Goal: Information Seeking & Learning: Learn about a topic

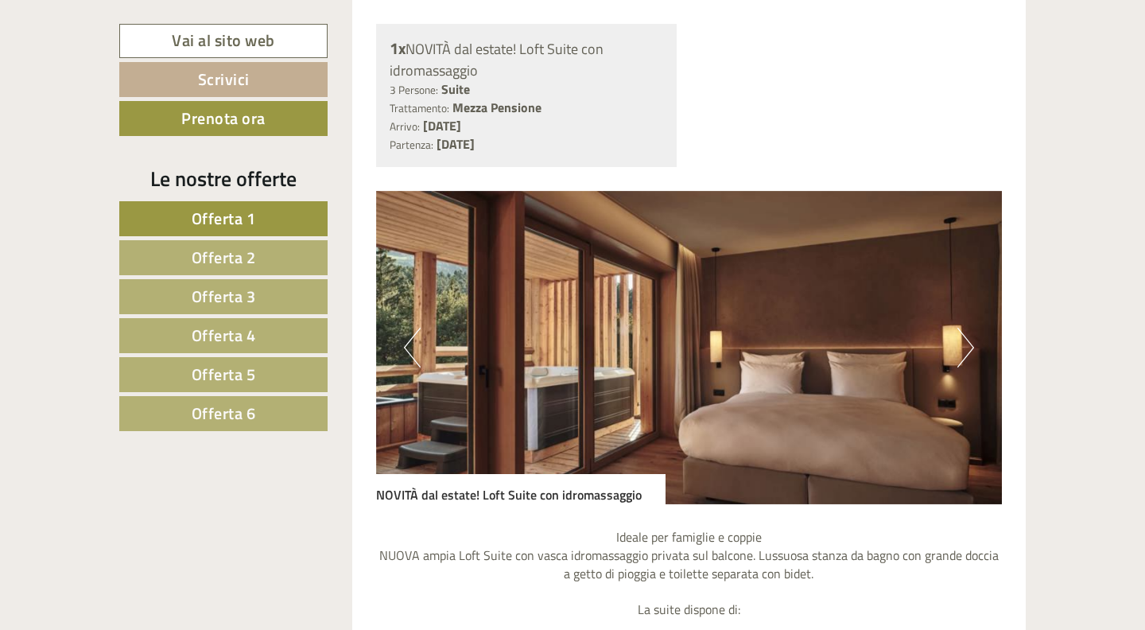
click at [254, 409] on span "Offerta 6" at bounding box center [224, 413] width 64 height 25
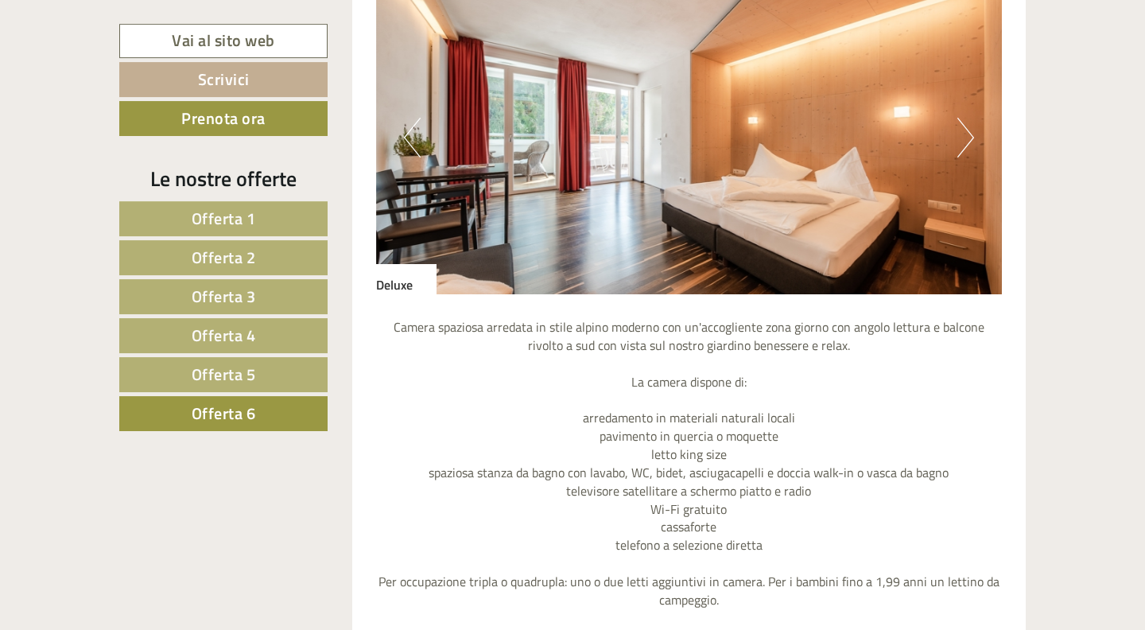
scroll to position [1128, 0]
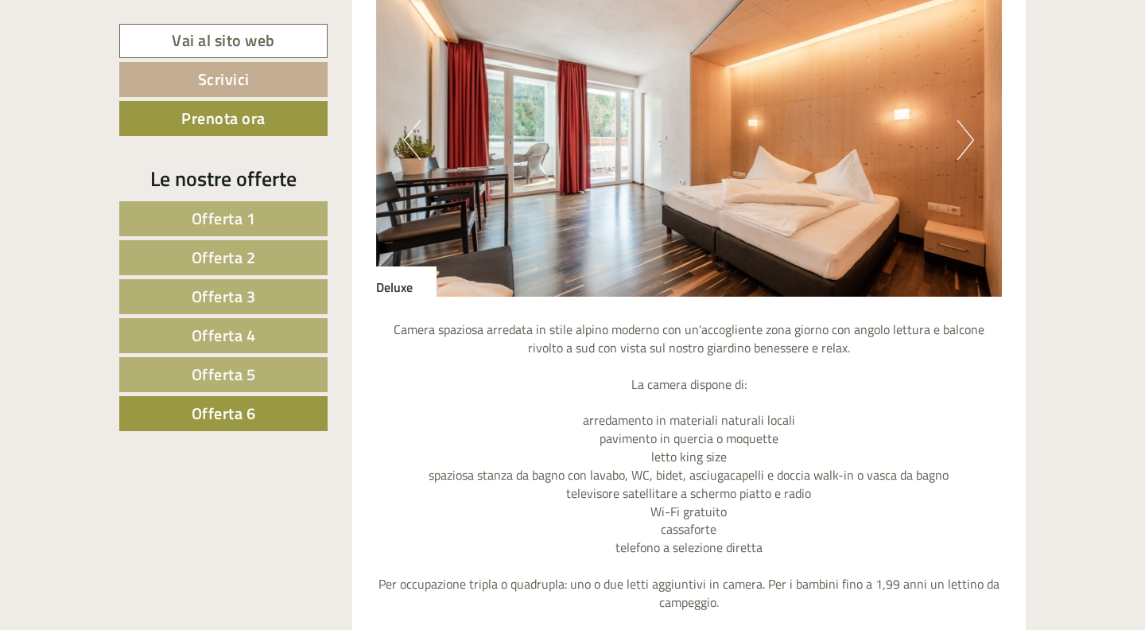
click at [978, 137] on img at bounding box center [689, 139] width 627 height 313
click at [968, 140] on button "Next" at bounding box center [965, 140] width 17 height 40
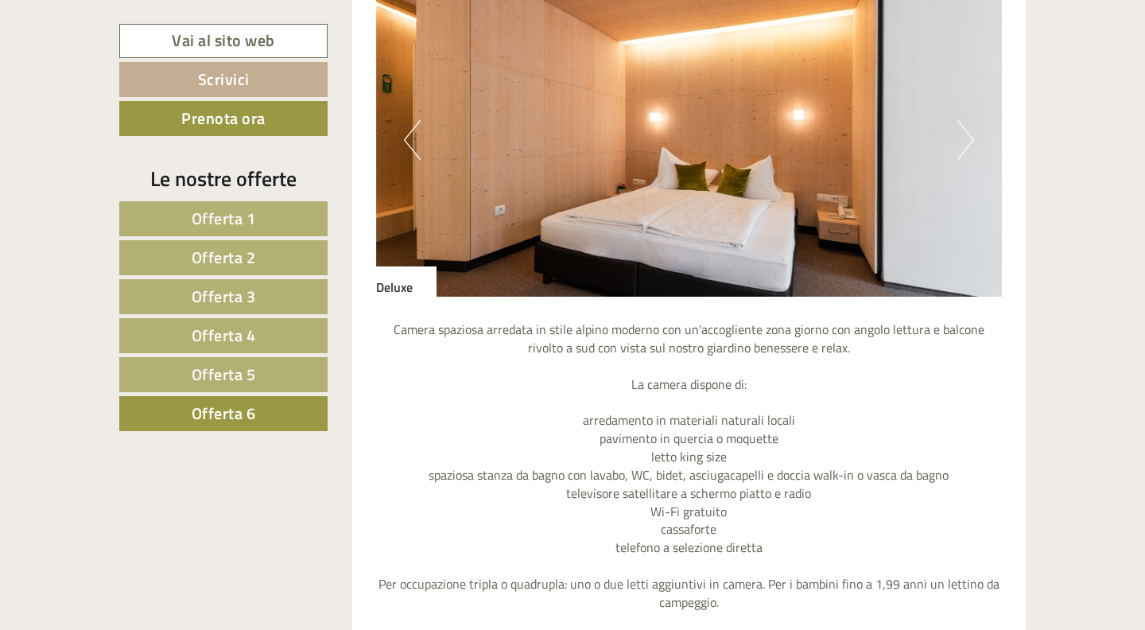
click at [968, 140] on button "Next" at bounding box center [965, 140] width 17 height 40
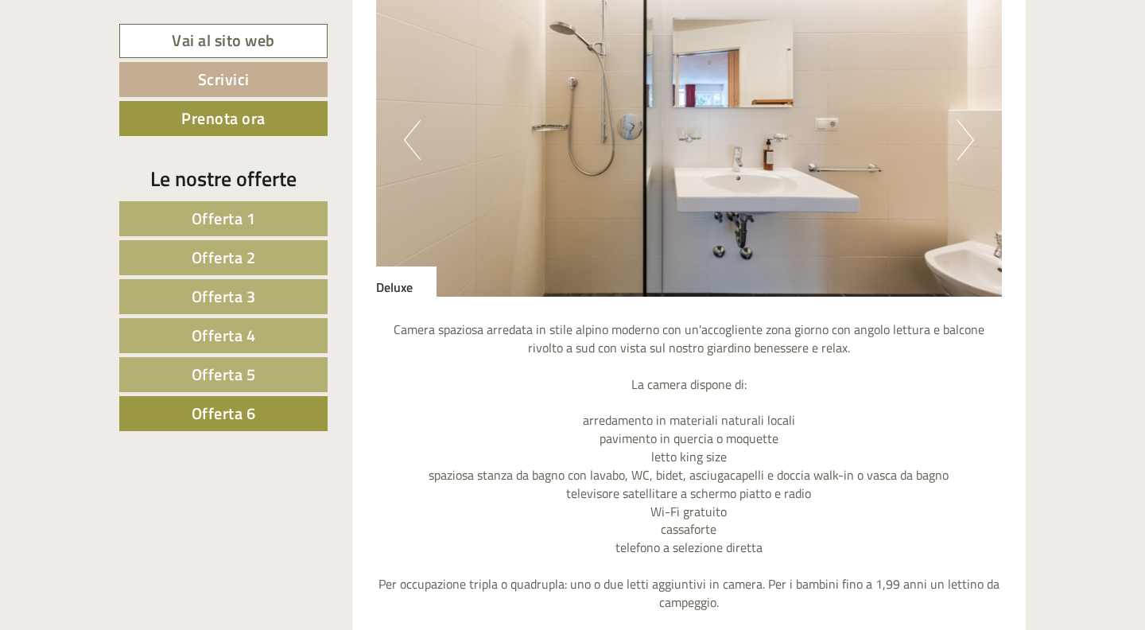
click at [968, 140] on button "Next" at bounding box center [965, 140] width 17 height 40
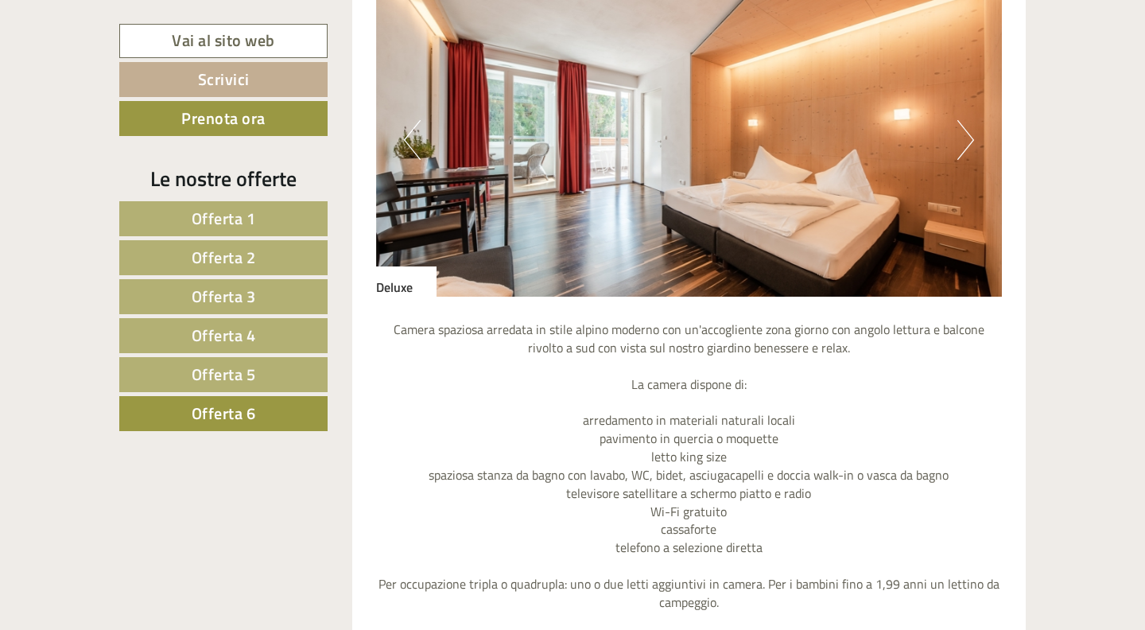
click at [968, 140] on button "Next" at bounding box center [965, 140] width 17 height 40
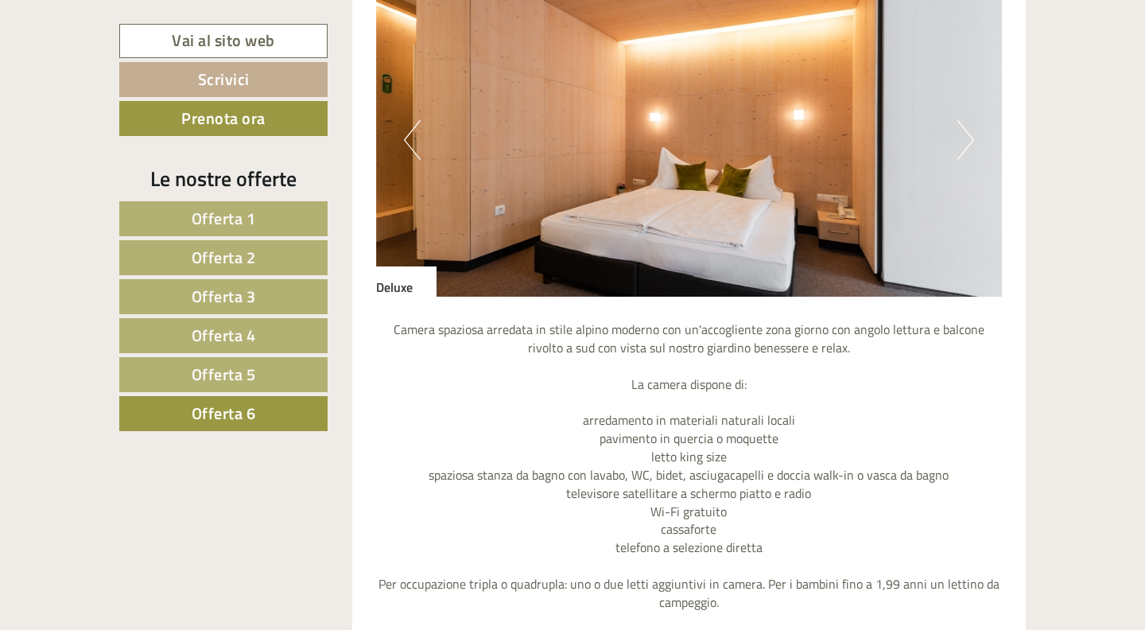
click at [269, 382] on link "Offerta 5" at bounding box center [223, 374] width 208 height 35
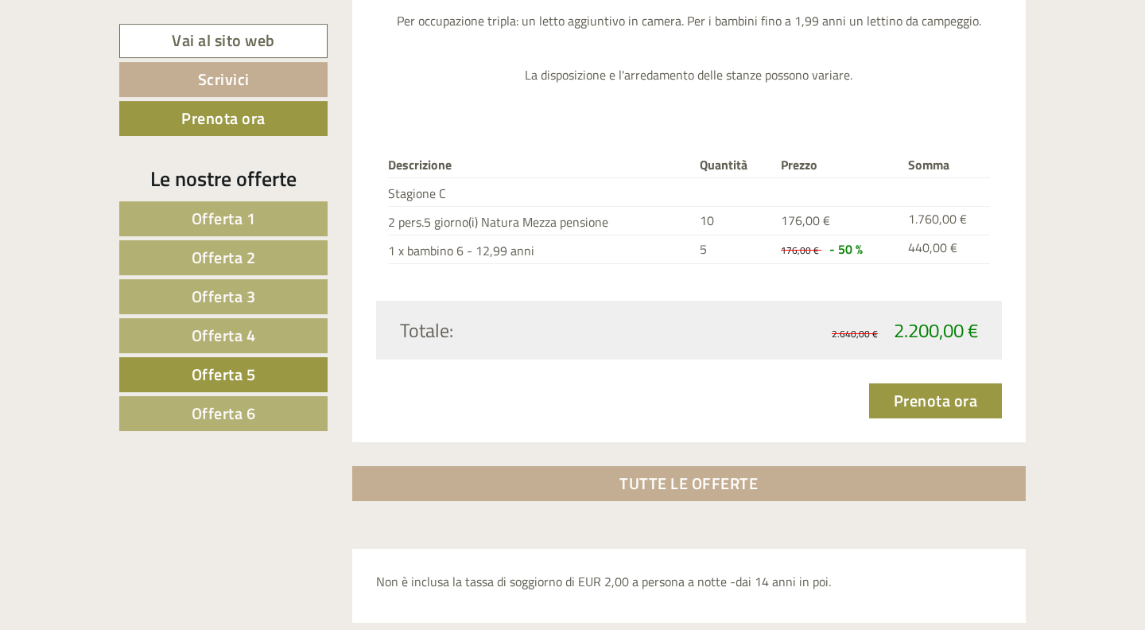
scroll to position [1523, 0]
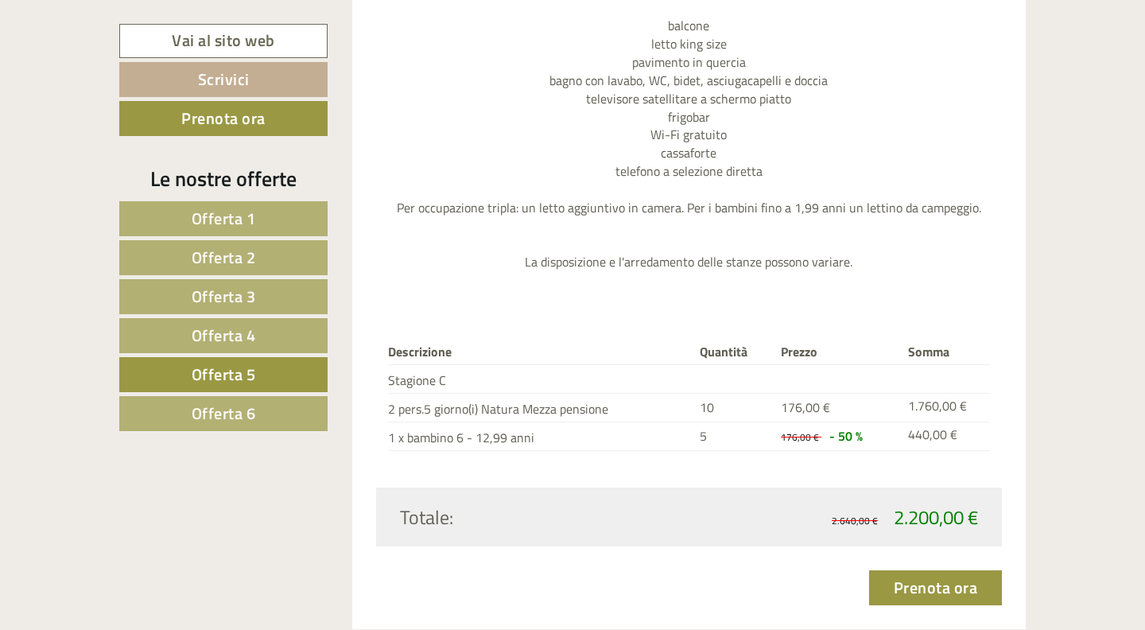
click at [240, 347] on span "Offerta 4" at bounding box center [224, 335] width 64 height 25
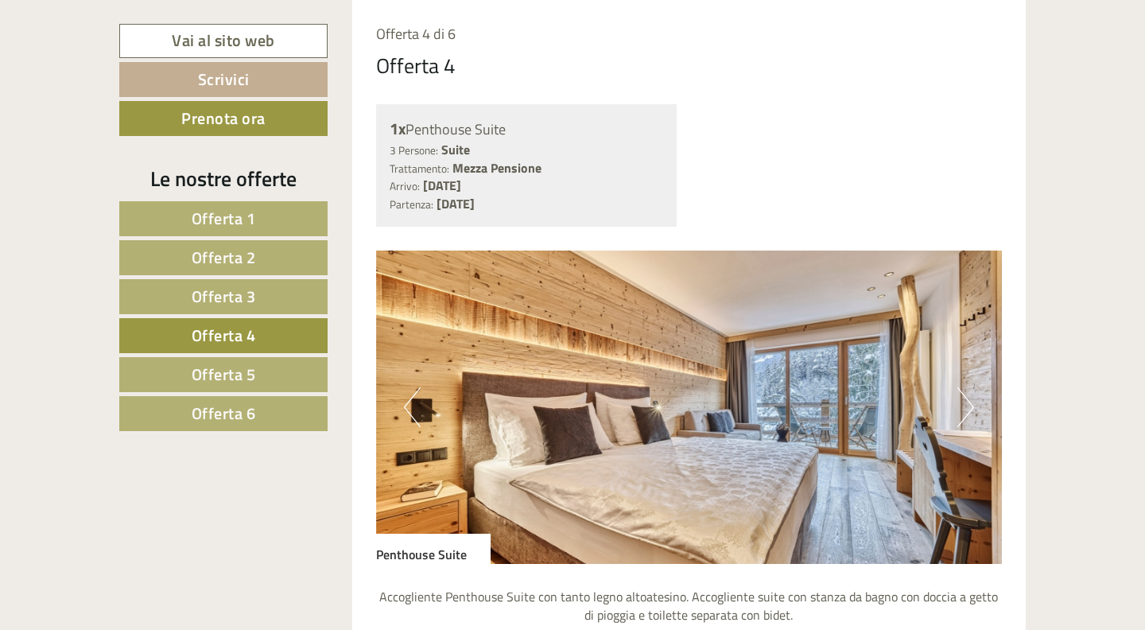
click at [961, 409] on button "Next" at bounding box center [965, 407] width 17 height 40
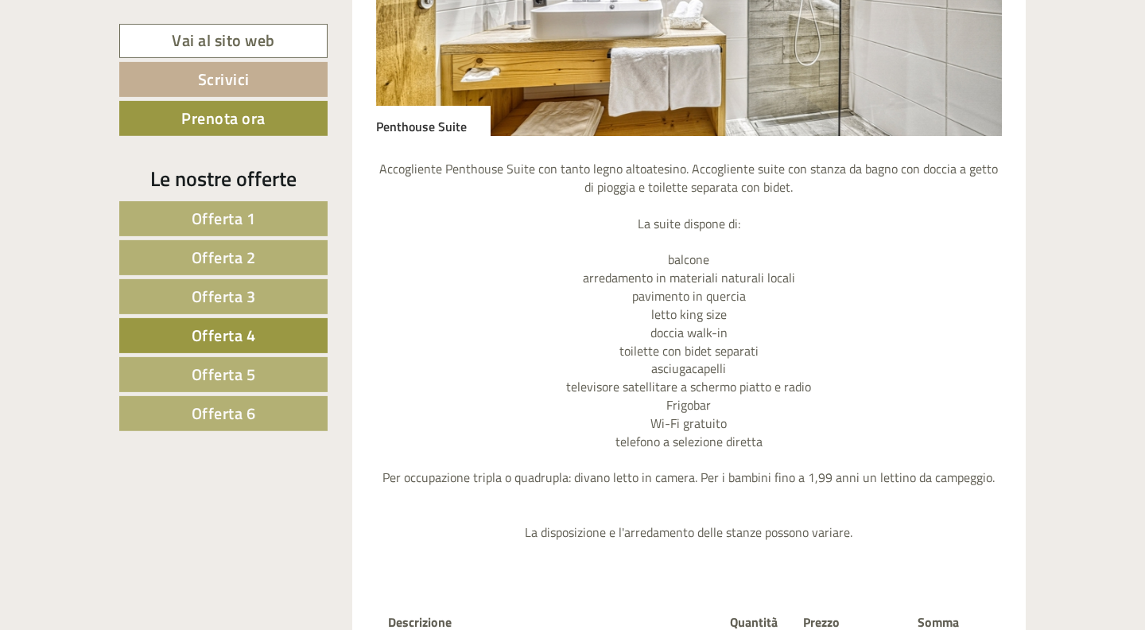
scroll to position [1268, 0]
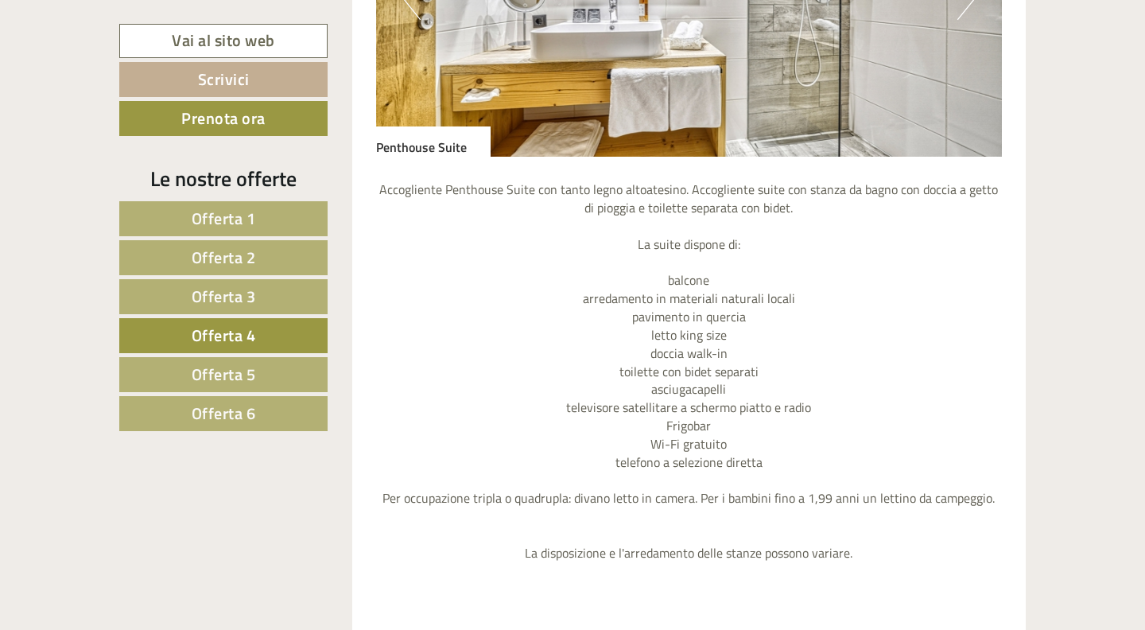
click at [253, 303] on span "Offerta 3" at bounding box center [224, 296] width 64 height 25
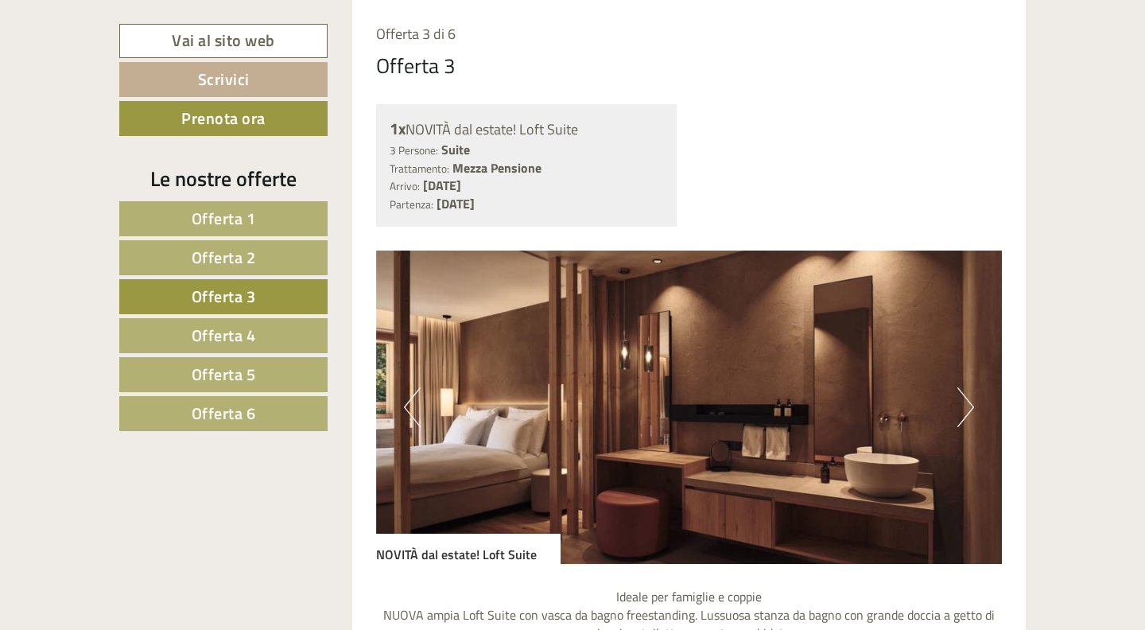
click at [957, 403] on img at bounding box center [689, 406] width 627 height 313
click at [971, 406] on button "Next" at bounding box center [965, 407] width 17 height 40
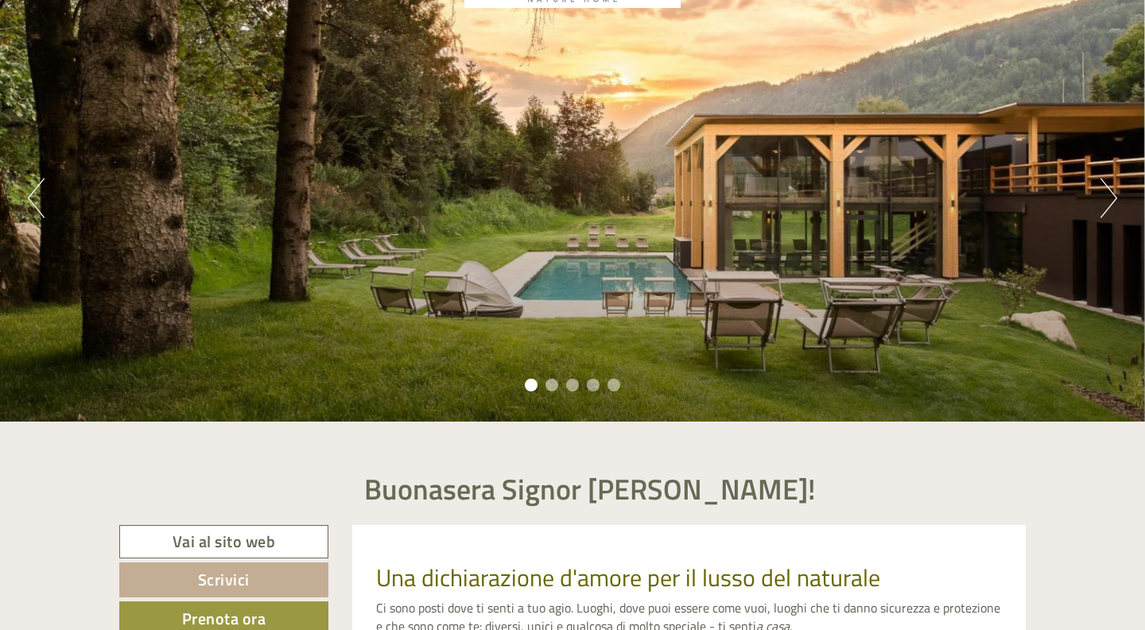
scroll to position [34, 0]
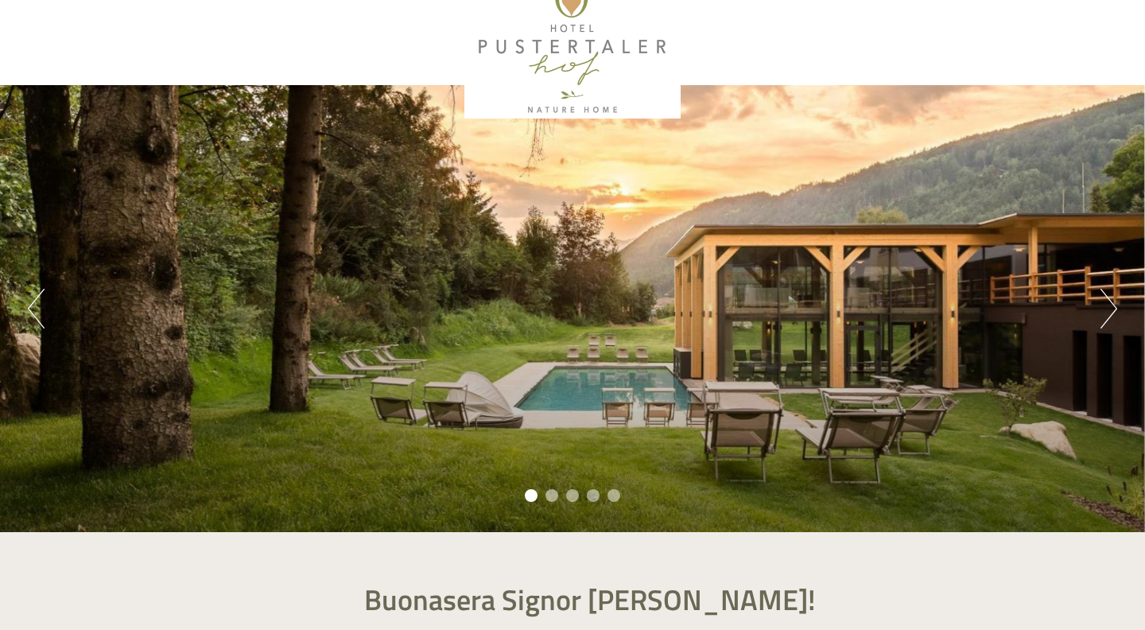
click at [1104, 305] on button "Next" at bounding box center [1108, 309] width 17 height 40
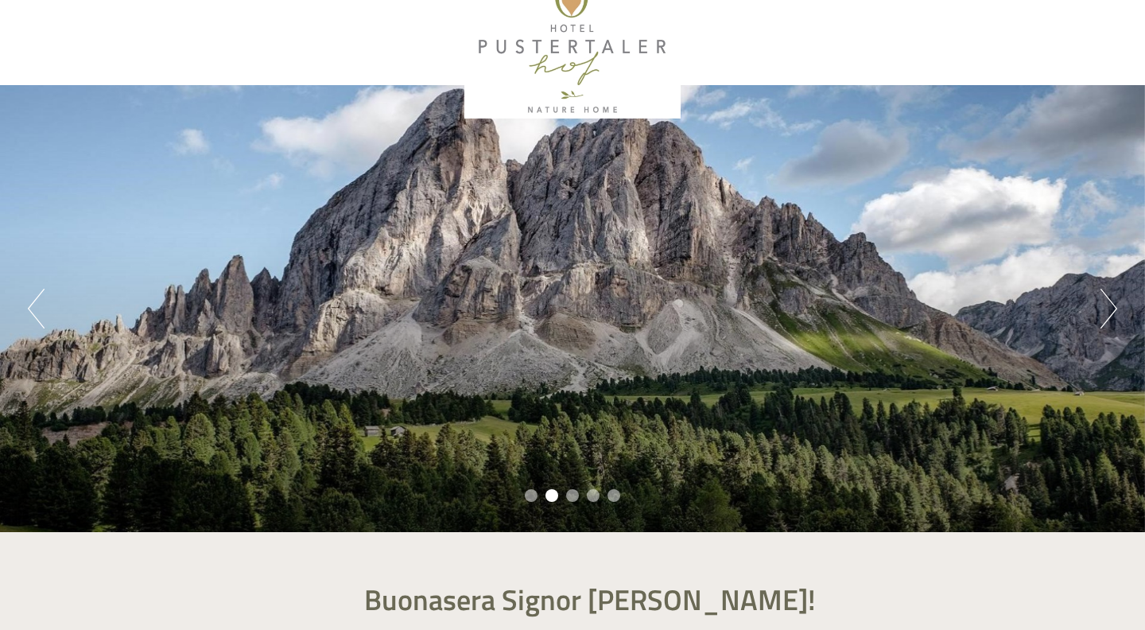
click at [1105, 305] on button "Next" at bounding box center [1108, 309] width 17 height 40
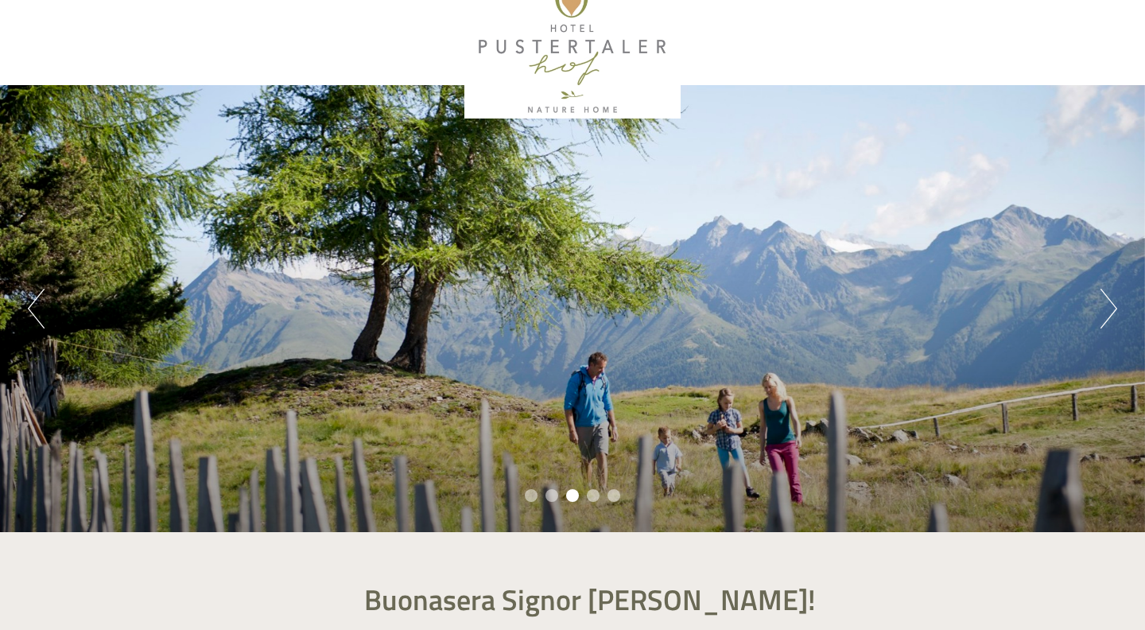
click at [1107, 303] on button "Next" at bounding box center [1108, 309] width 17 height 40
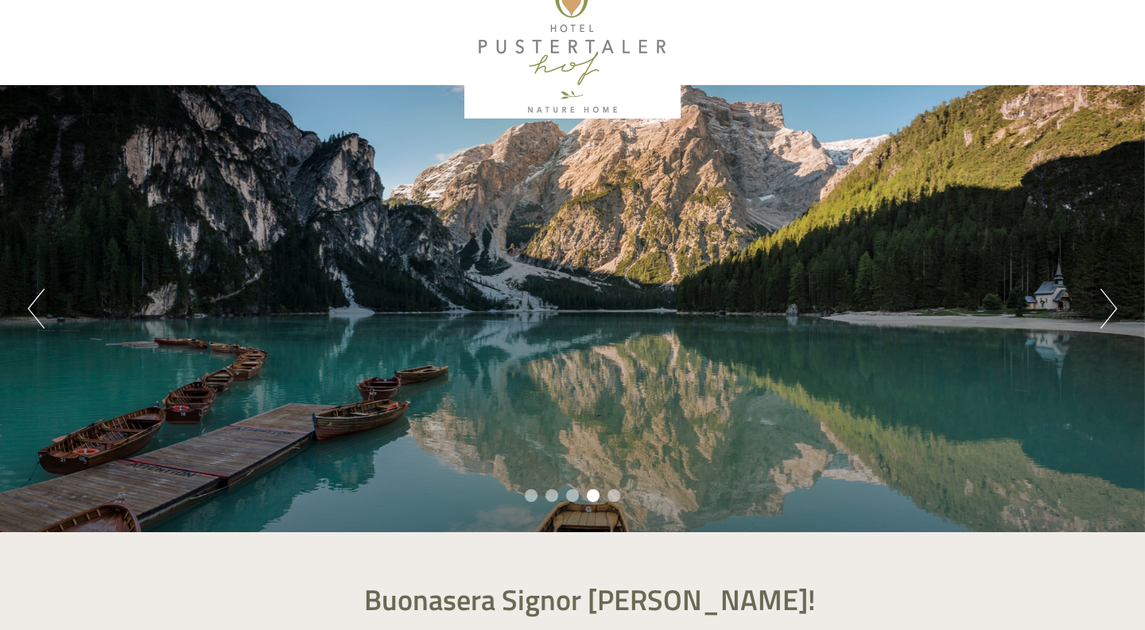
click at [1107, 303] on button "Next" at bounding box center [1108, 309] width 17 height 40
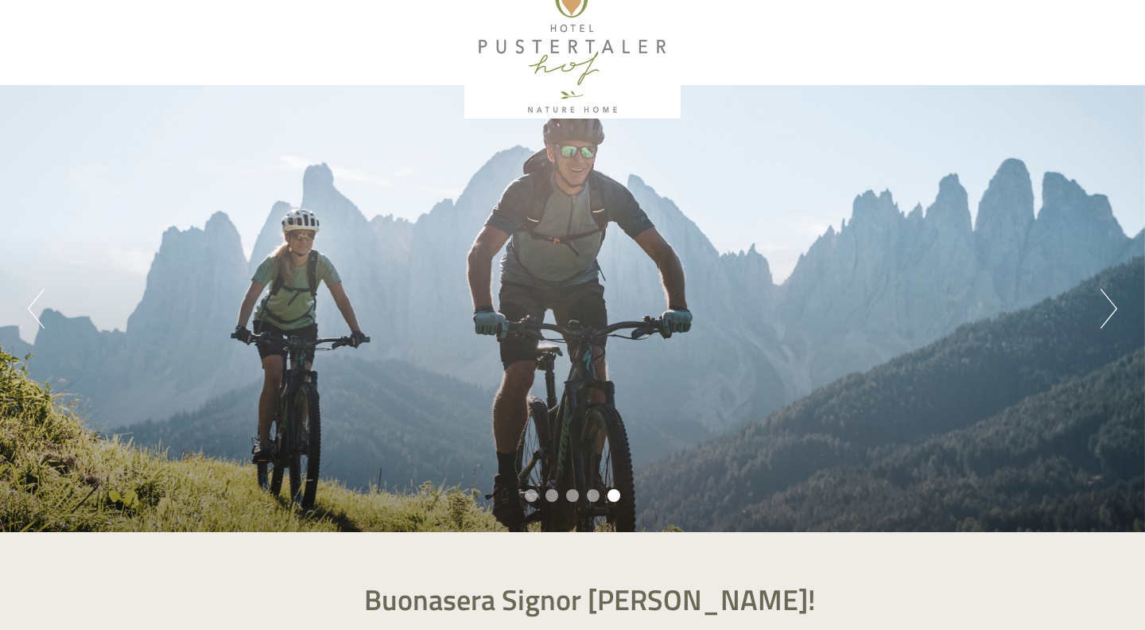
click at [1107, 303] on button "Next" at bounding box center [1108, 309] width 17 height 40
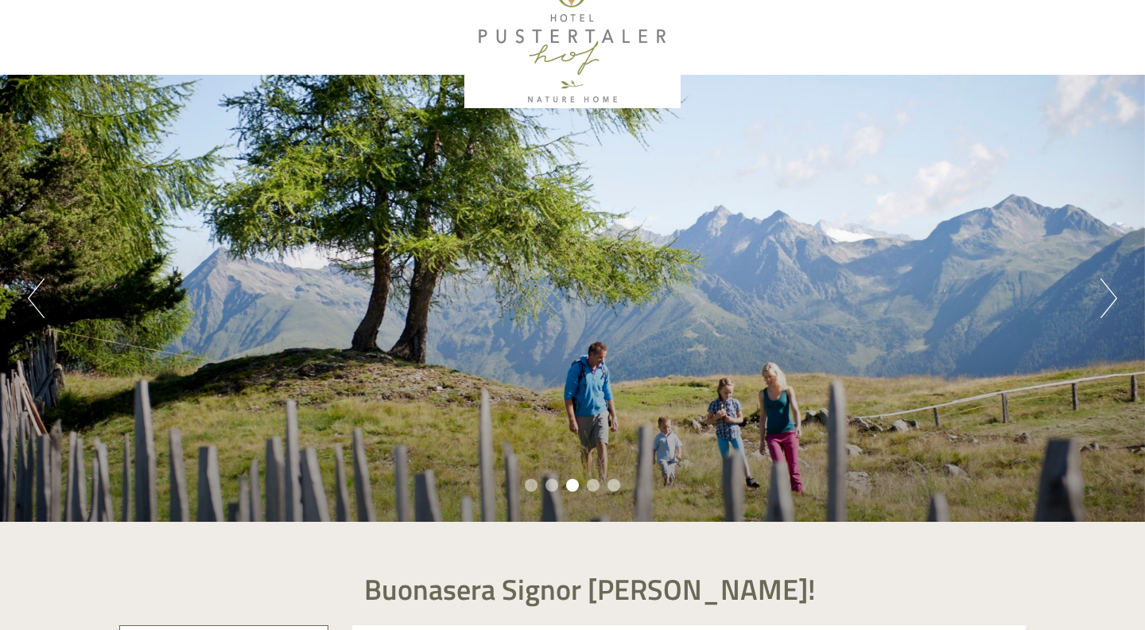
scroll to position [0, 0]
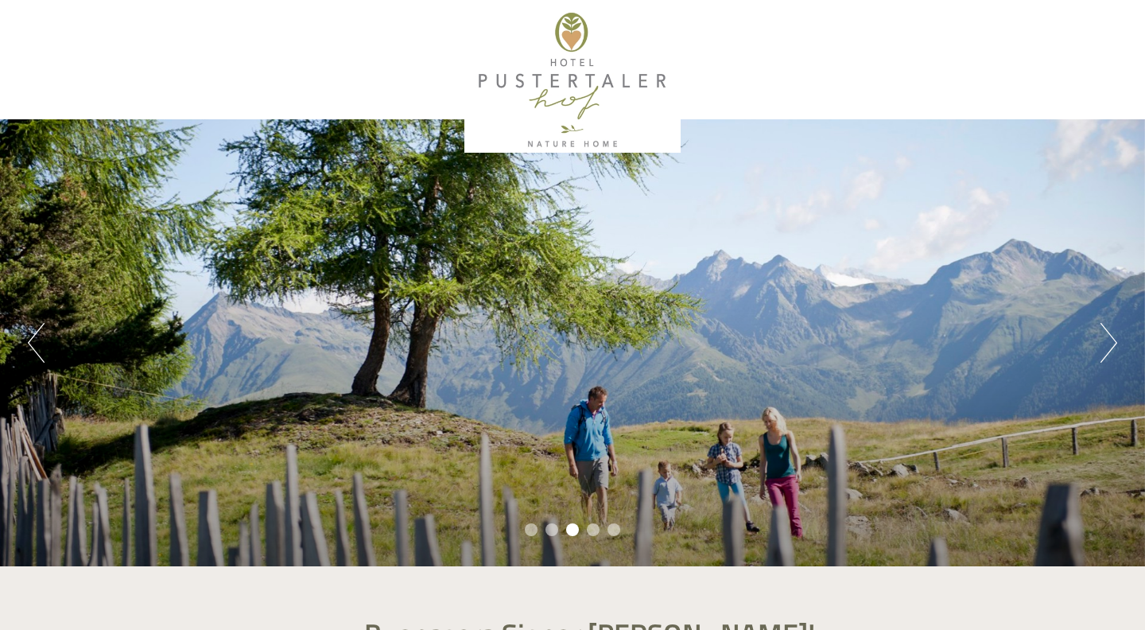
click at [572, 101] on div at bounding box center [572, 80] width 891 height 145
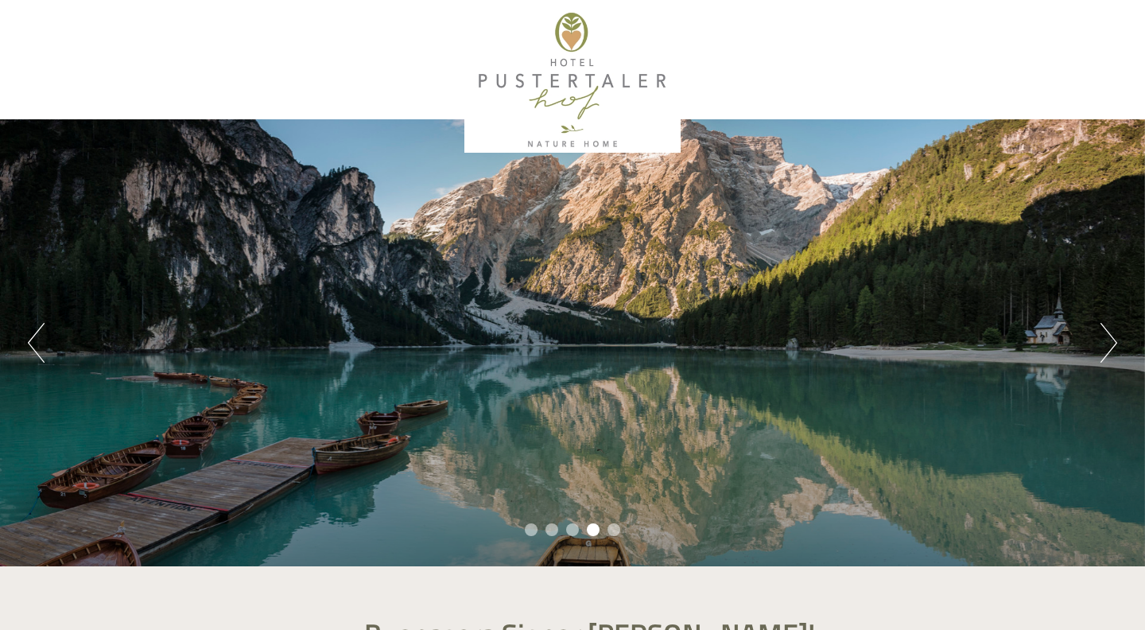
drag, startPoint x: 666, startPoint y: 82, endPoint x: 526, endPoint y: 81, distance: 139.9
click at [526, 80] on div at bounding box center [572, 80] width 891 height 145
